Goal: Task Accomplishment & Management: Manage account settings

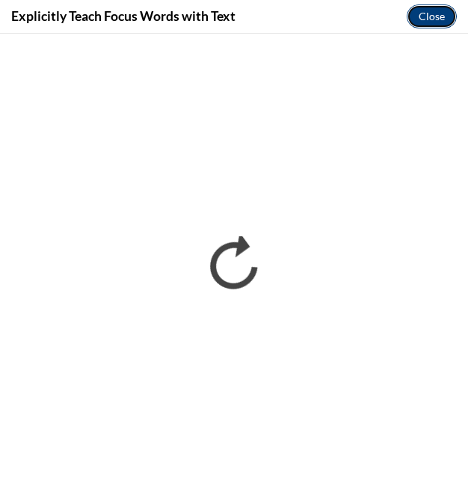
click at [432, 17] on button "Close" at bounding box center [432, 16] width 50 height 24
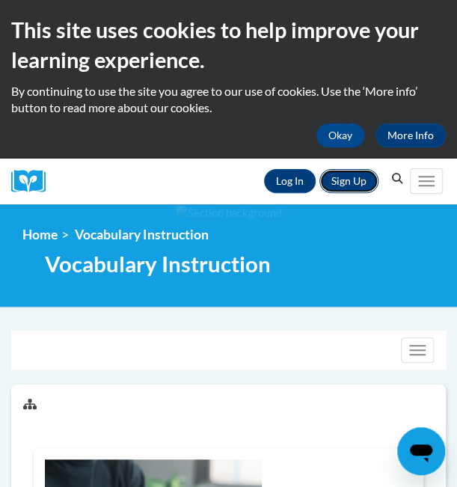
click at [349, 180] on link "Sign Up" at bounding box center [349, 181] width 59 height 24
click at [275, 186] on link "Log In" at bounding box center [290, 181] width 52 height 24
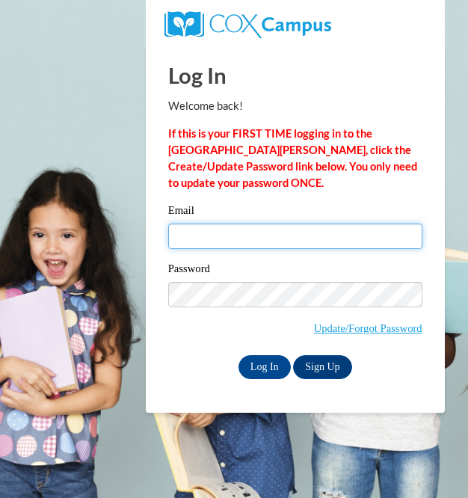
click at [212, 236] on input "Email" at bounding box center [295, 236] width 254 height 25
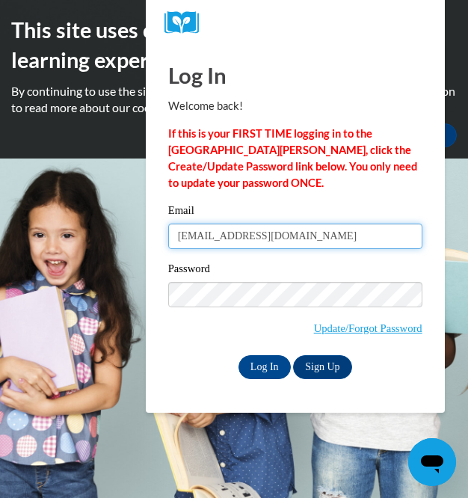
type input "[EMAIL_ADDRESS][DOMAIN_NAME]"
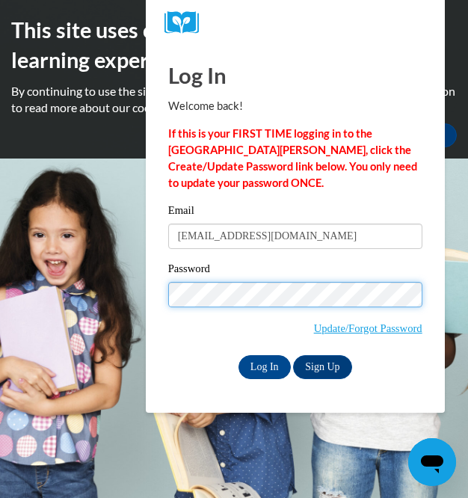
click at [239, 355] on input "Log In" at bounding box center [265, 367] width 52 height 24
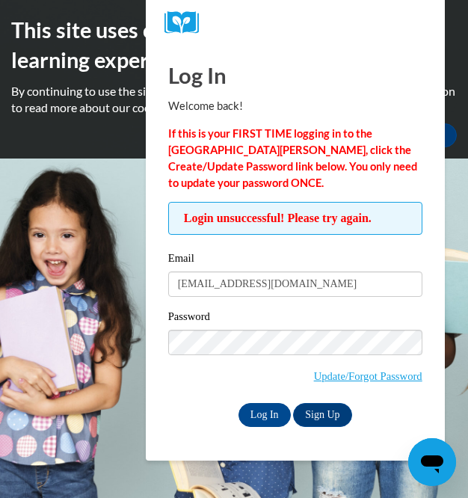
click at [239, 403] on input "Log In" at bounding box center [265, 415] width 52 height 24
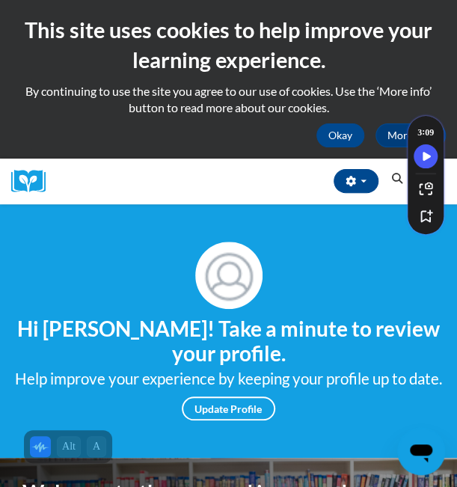
click at [450, 188] on div "Toggle navigation" at bounding box center [432, 180] width 44 height 37
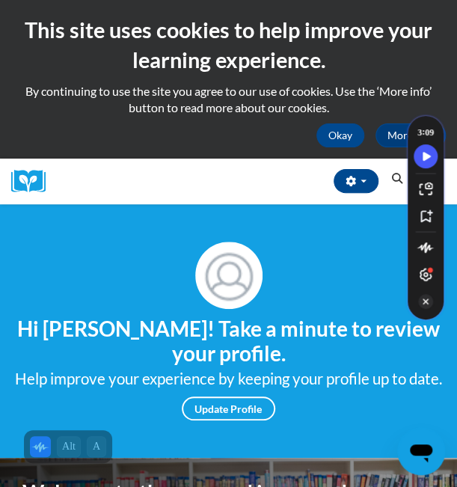
click at [424, 299] on icon "Turn Off Speechify button" at bounding box center [425, 301] width 15 height 15
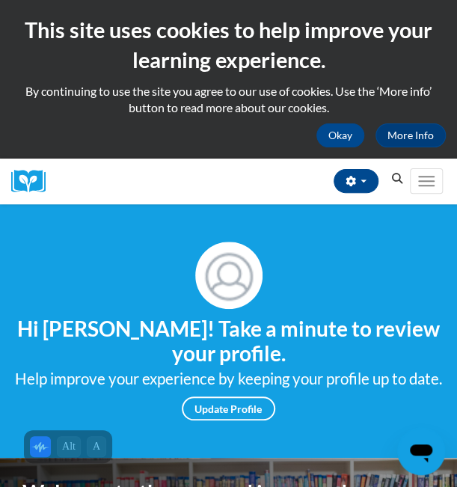
click at [429, 156] on div "This site uses cookies to help improve your learning experience. By continuing …" at bounding box center [228, 79] width 457 height 159
click at [424, 170] on button "Toggle navigation" at bounding box center [426, 180] width 33 height 25
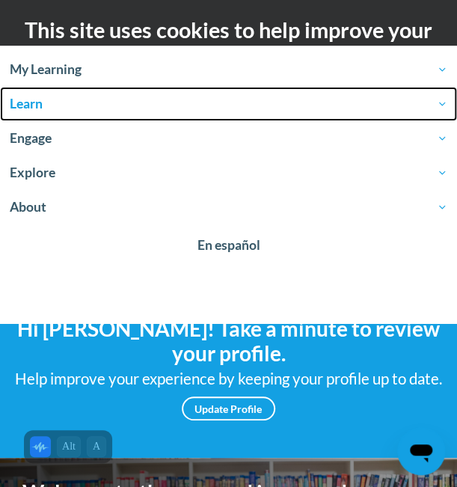
click at [182, 110] on span "Learn" at bounding box center [229, 104] width 438 height 18
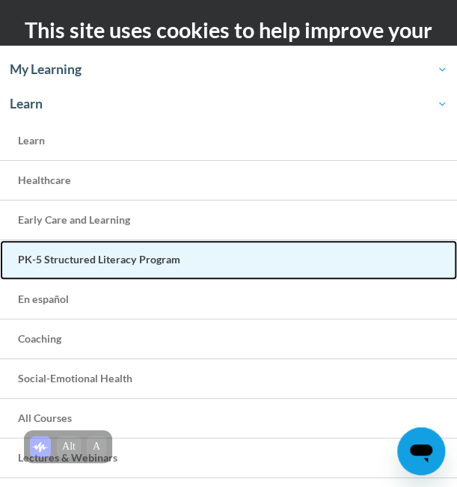
click at [144, 261] on span "PK-5 Structured Literacy Program" at bounding box center [99, 259] width 162 height 13
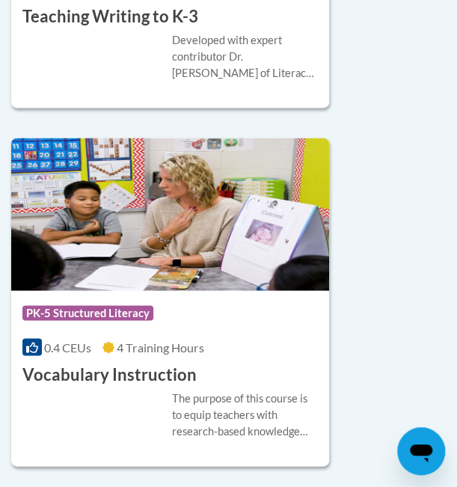
scroll to position [4627, 0]
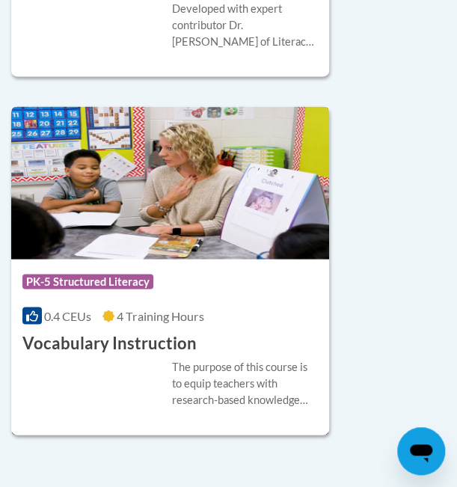
click at [135, 332] on h3 "Vocabulary Instruction" at bounding box center [109, 343] width 174 height 23
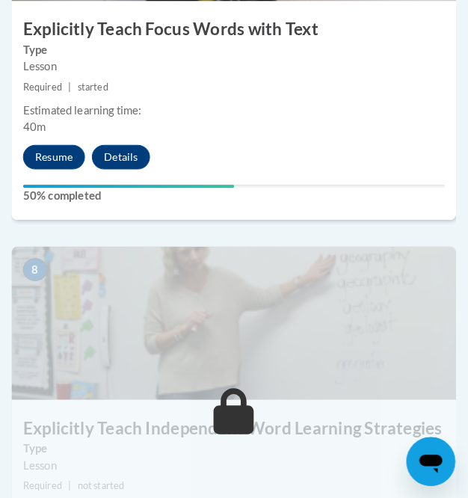
scroll to position [3000, 0]
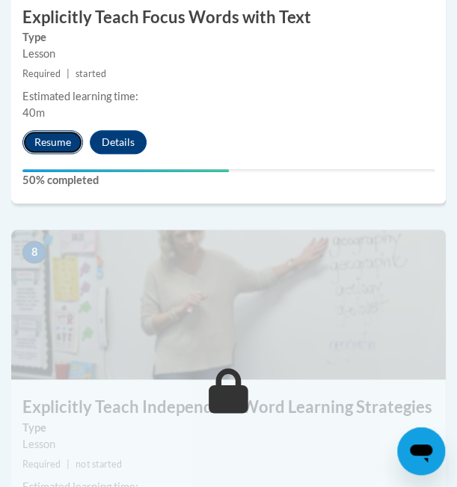
click at [43, 135] on button "Resume" at bounding box center [52, 142] width 61 height 24
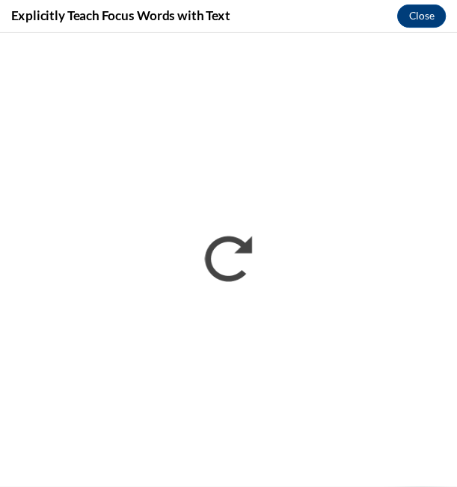
scroll to position [0, 0]
click at [427, 17] on button "Close" at bounding box center [432, 16] width 50 height 24
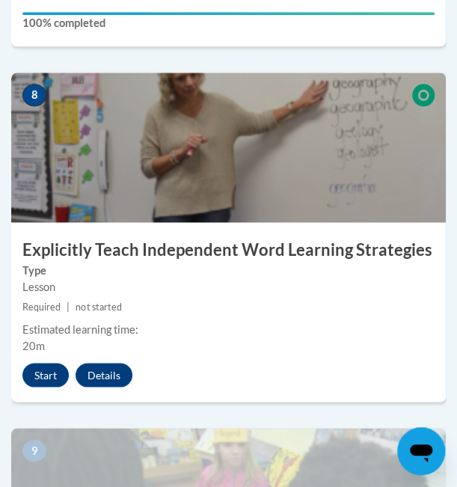
scroll to position [3174, 0]
